Goal: Navigation & Orientation: Find specific page/section

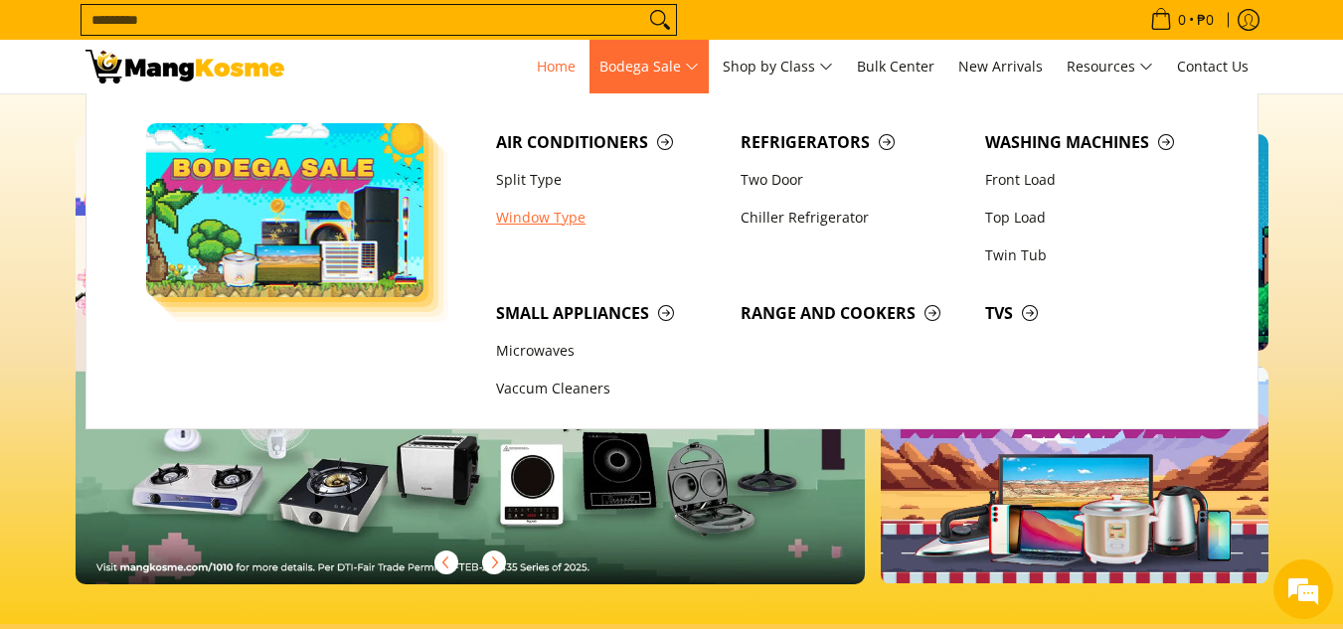
click at [523, 222] on link "Window Type" at bounding box center [608, 218] width 245 height 38
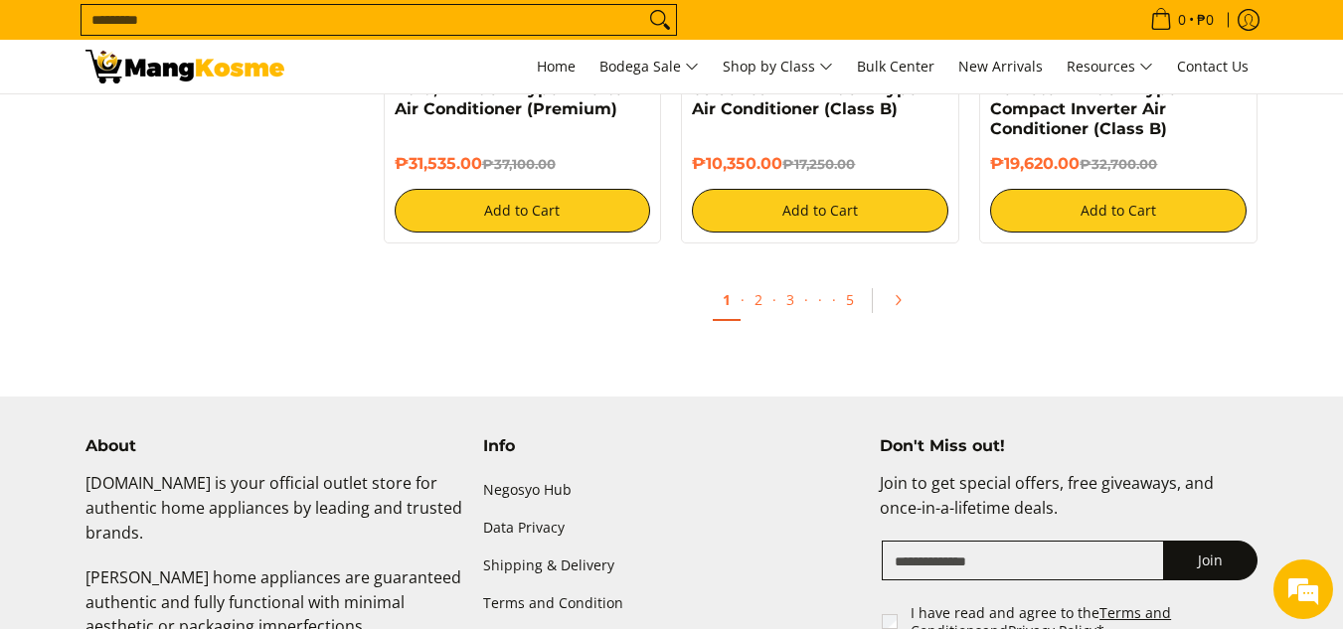
scroll to position [4175, 0]
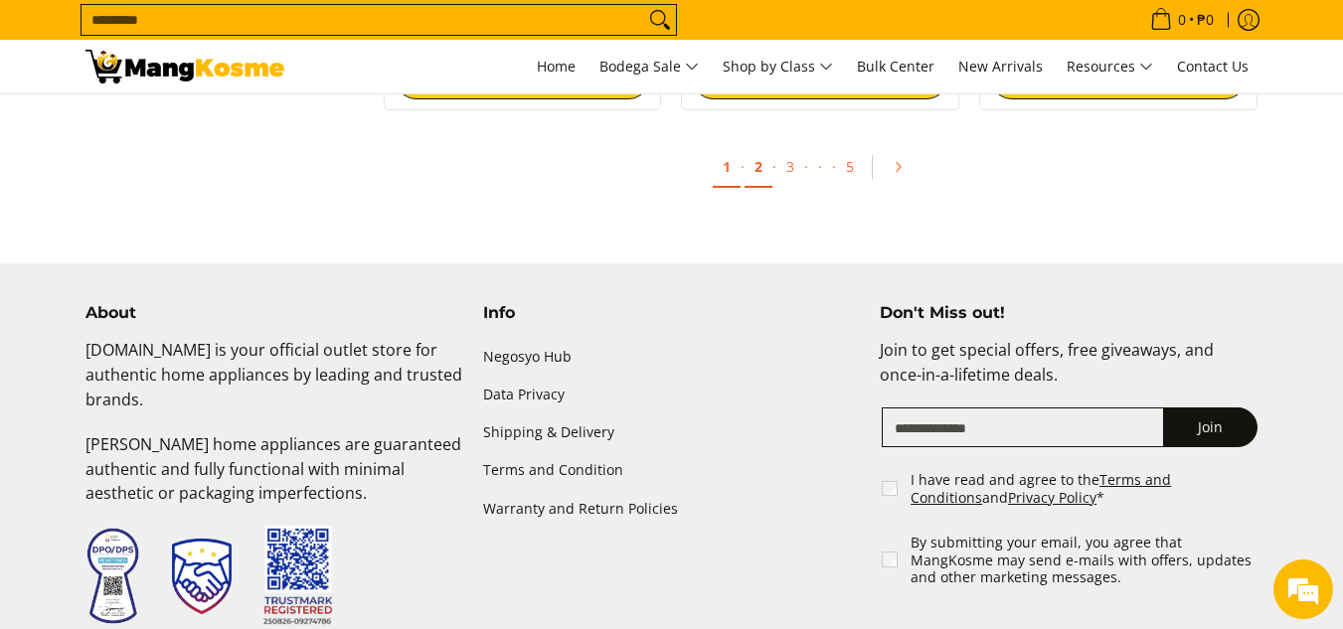
click at [754, 166] on link "2" at bounding box center [759, 167] width 28 height 41
